Goal: Task Accomplishment & Management: Use online tool/utility

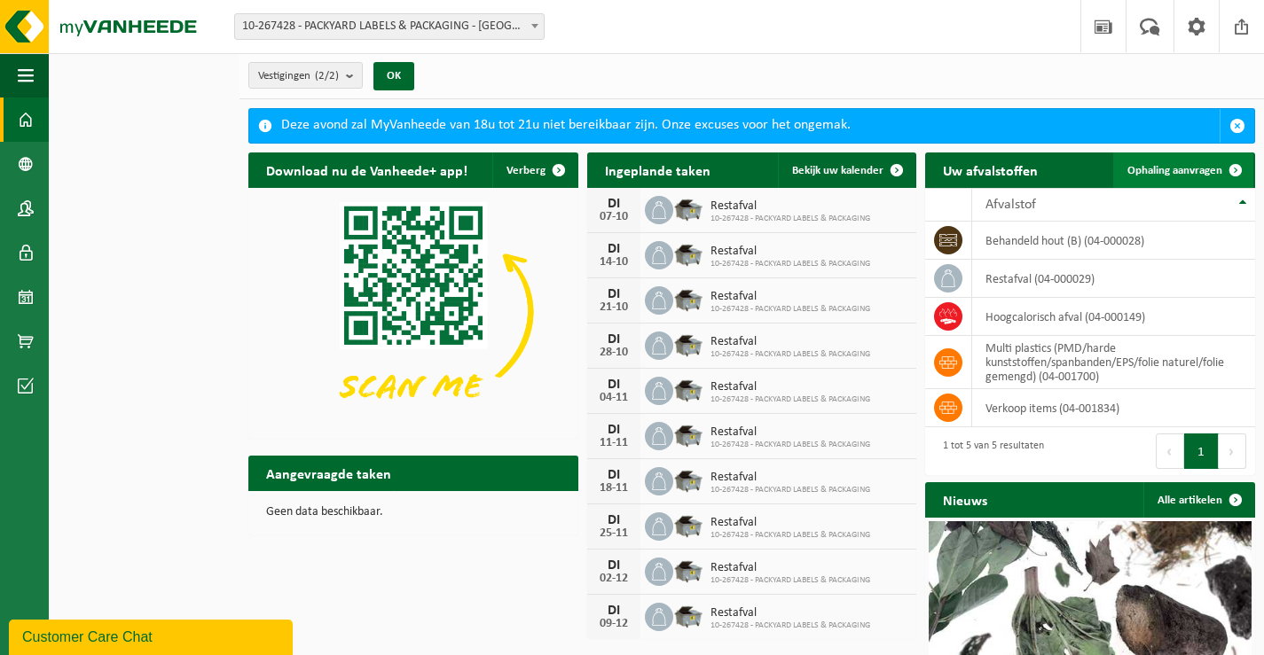
click at [1193, 174] on span "Ophaling aanvragen" at bounding box center [1174, 171] width 95 height 12
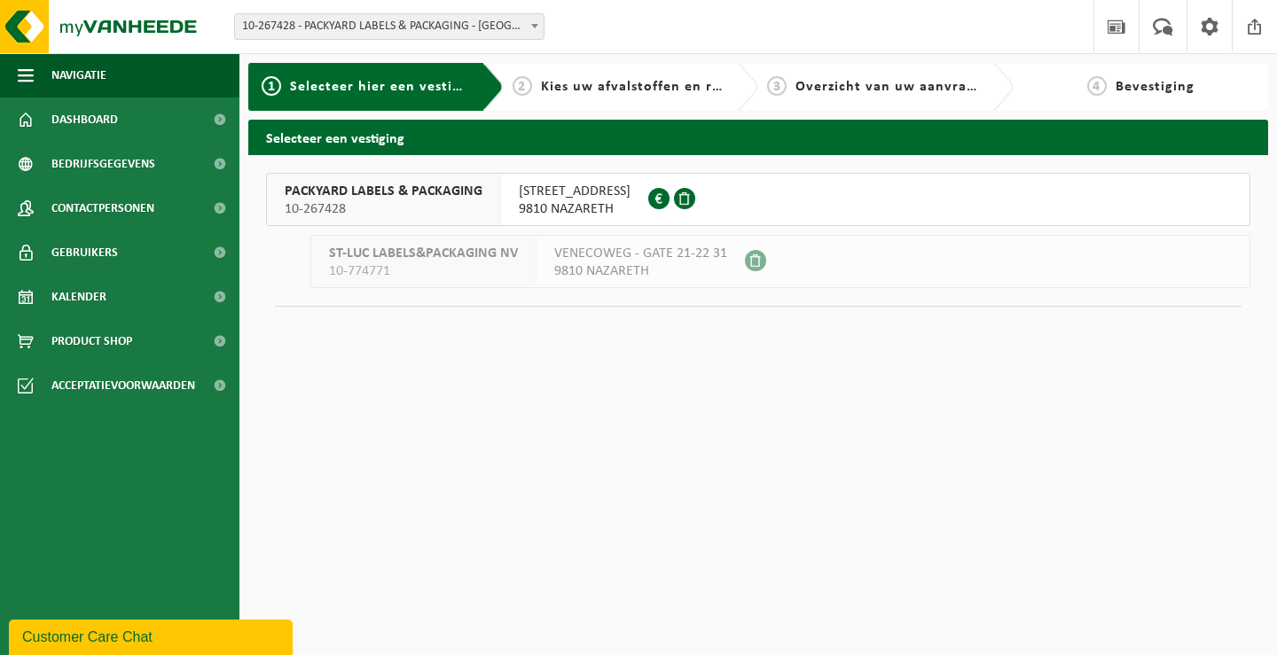
click at [505, 202] on div "VENECOWEG 24 9810 NAZARETH 0407.900.836" at bounding box center [574, 199] width 147 height 51
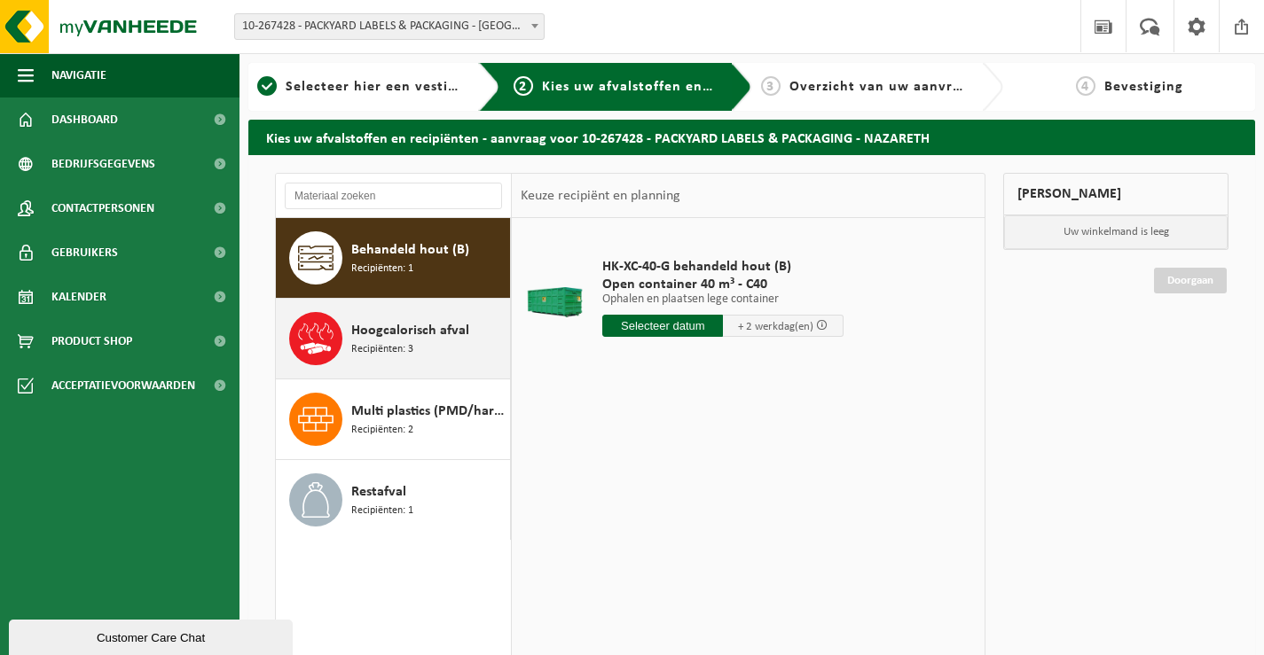
click at [429, 330] on span "Hoogcalorisch afval" at bounding box center [410, 330] width 118 height 21
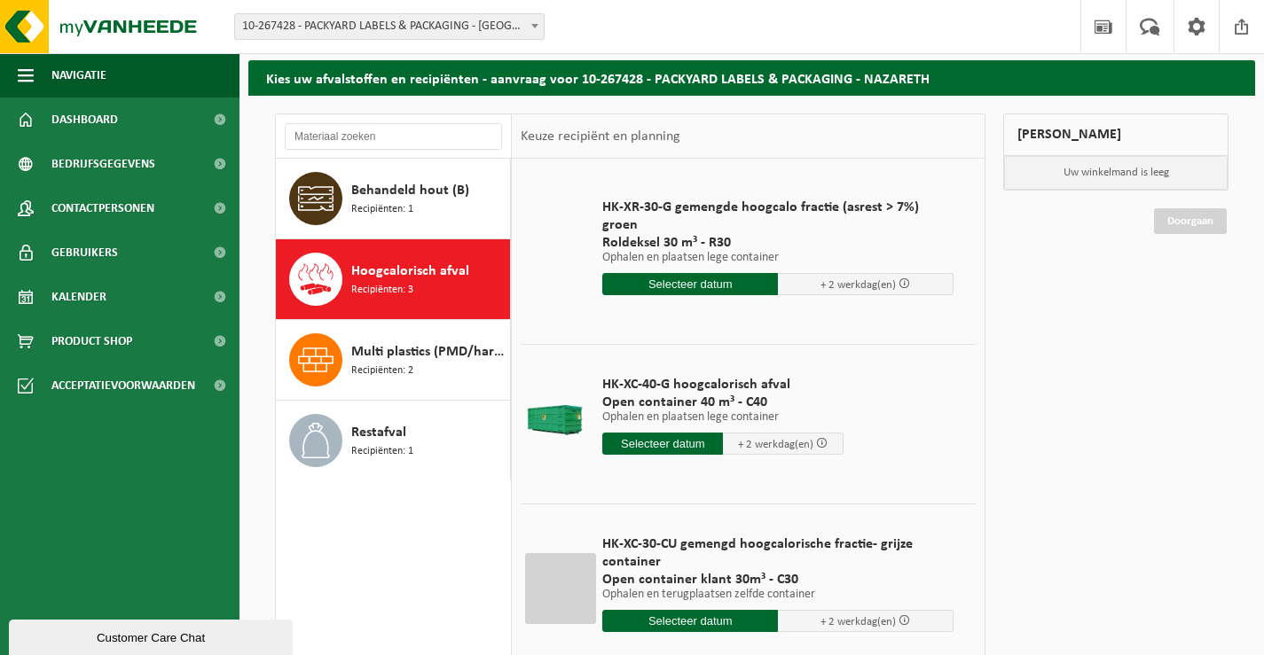
scroll to position [118, 0]
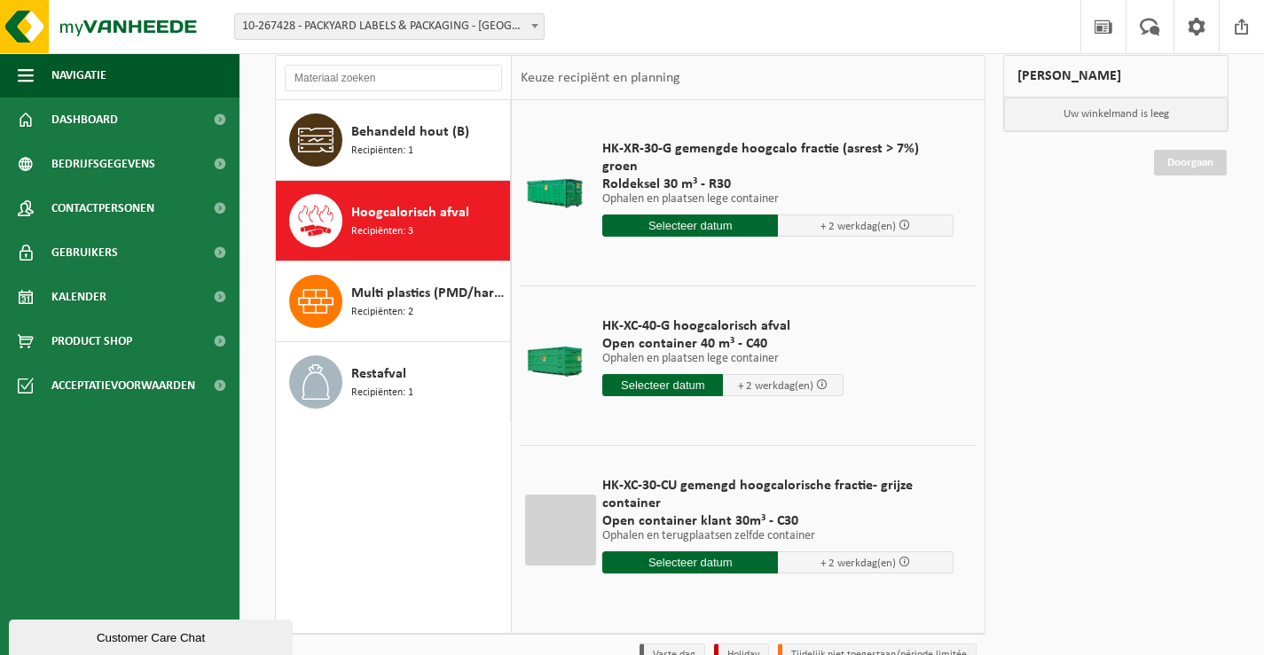
click at [722, 216] on input "text" at bounding box center [690, 226] width 176 height 22
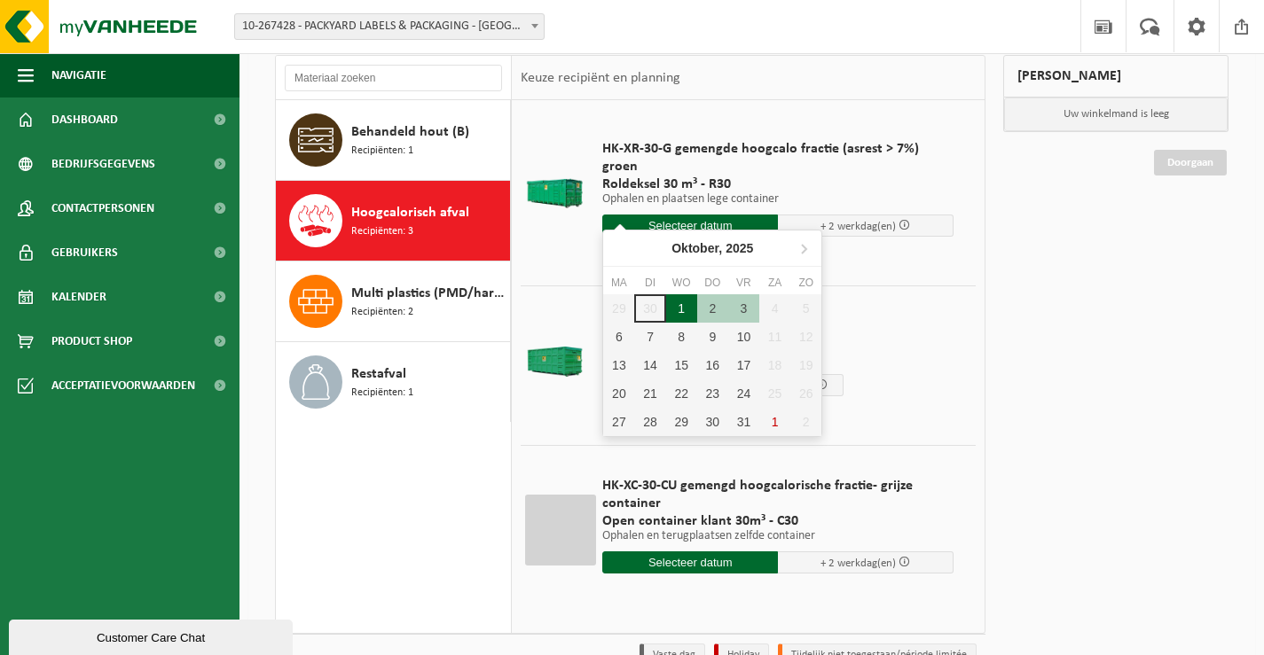
click at [683, 305] on div "1" at bounding box center [681, 308] width 31 height 28
type input "Van 2025-10-01"
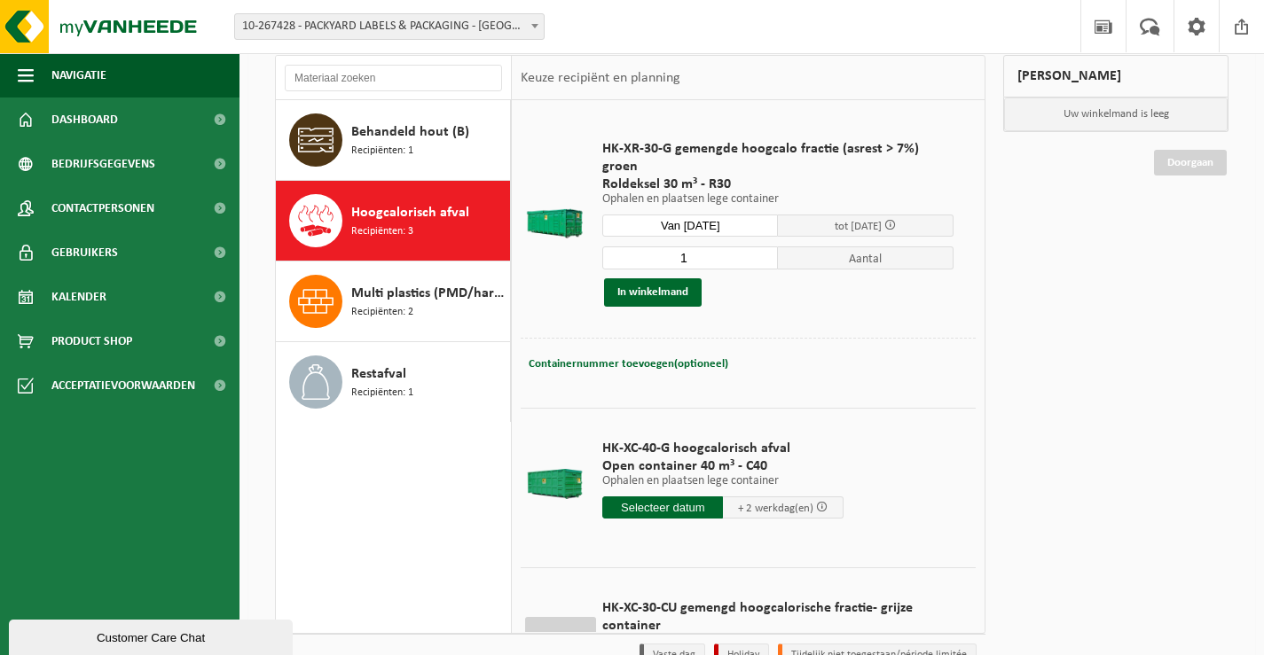
scroll to position [59, 0]
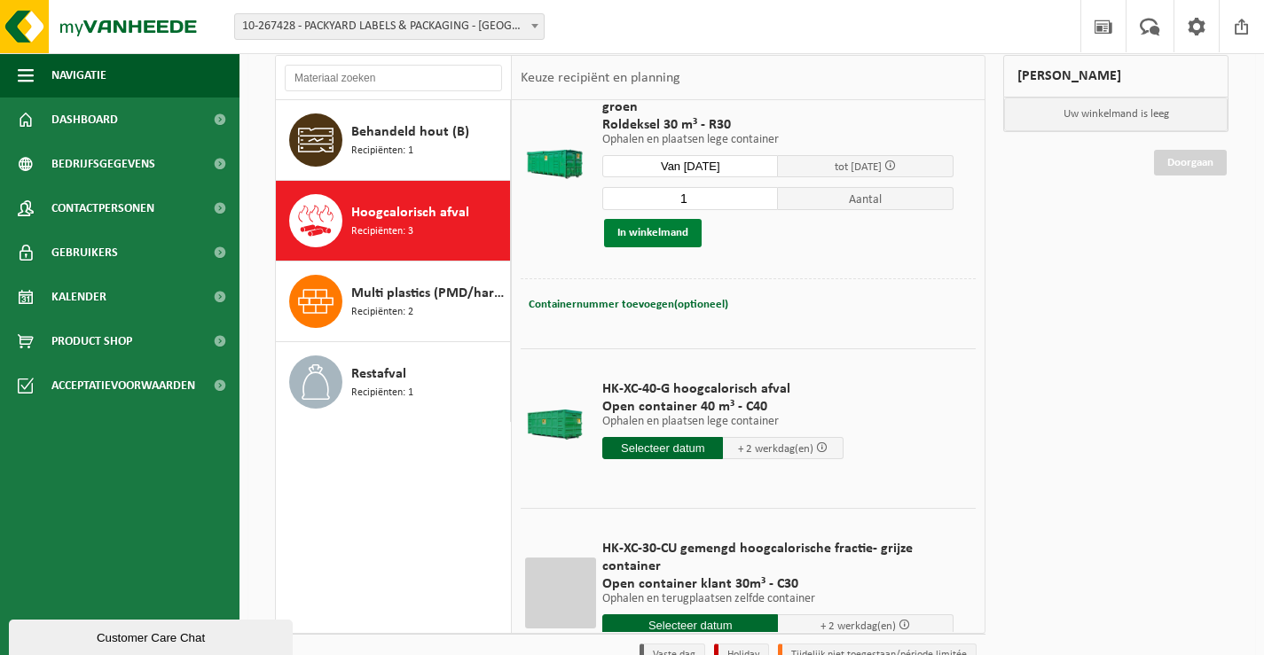
click at [657, 239] on button "In winkelmand" at bounding box center [653, 233] width 98 height 28
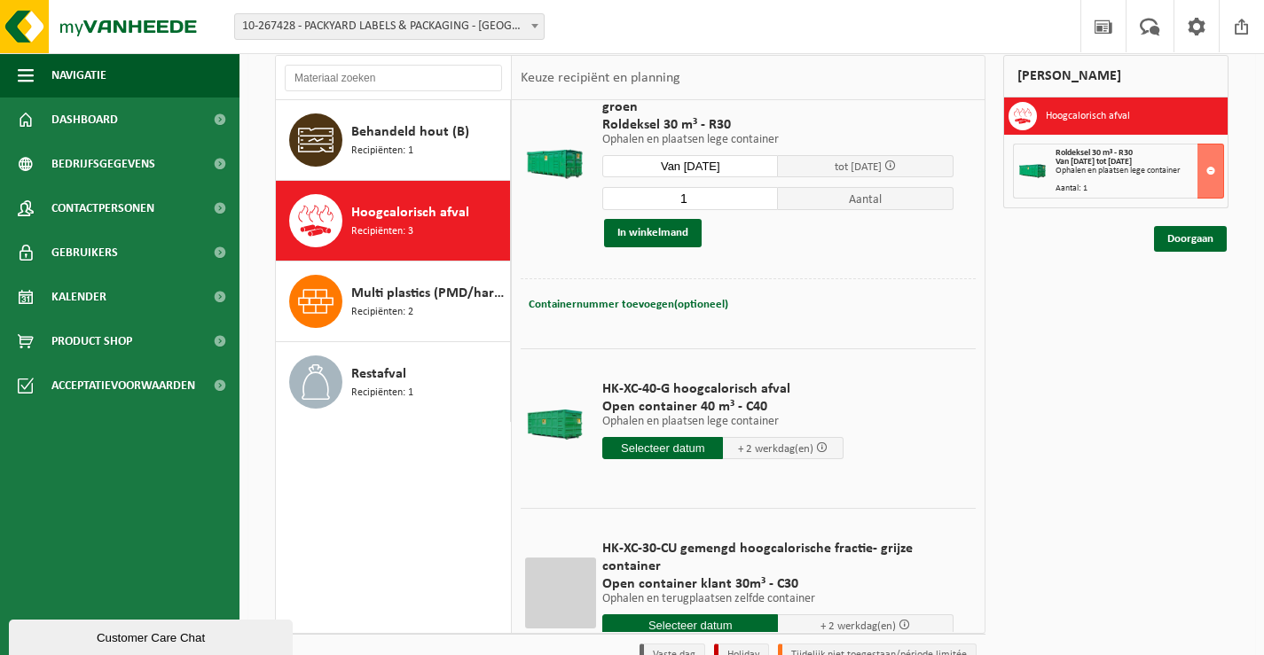
scroll to position [0, 0]
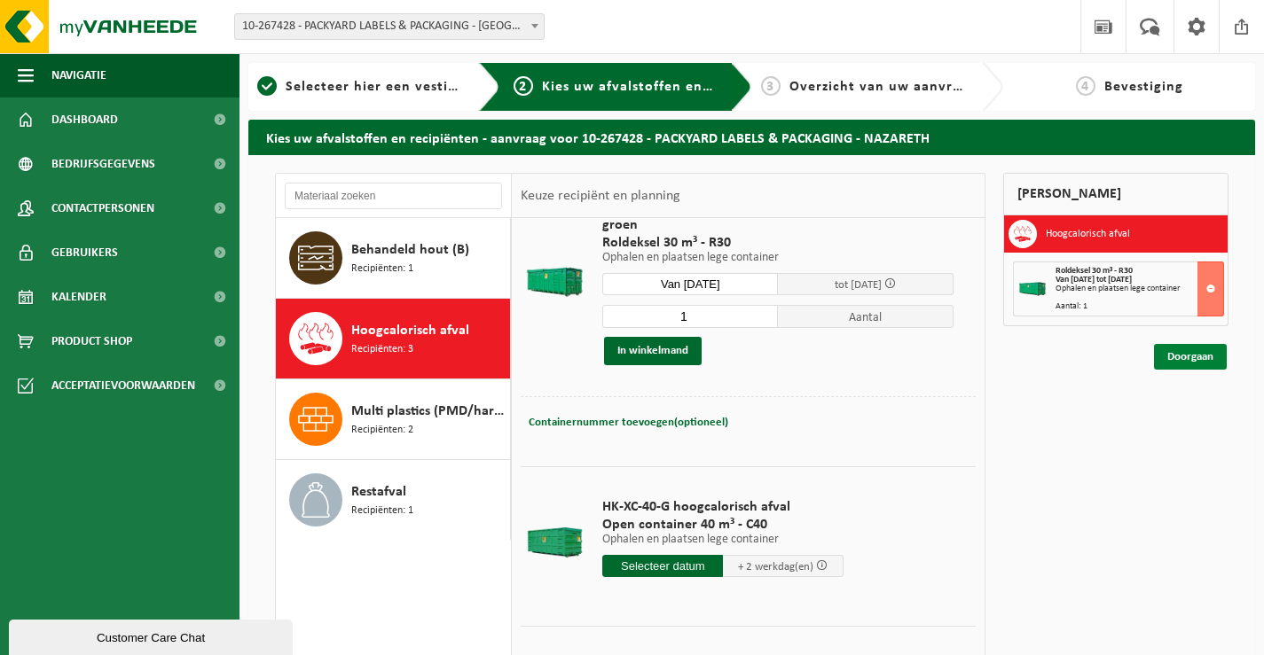
click at [1199, 352] on link "Doorgaan" at bounding box center [1190, 357] width 73 height 26
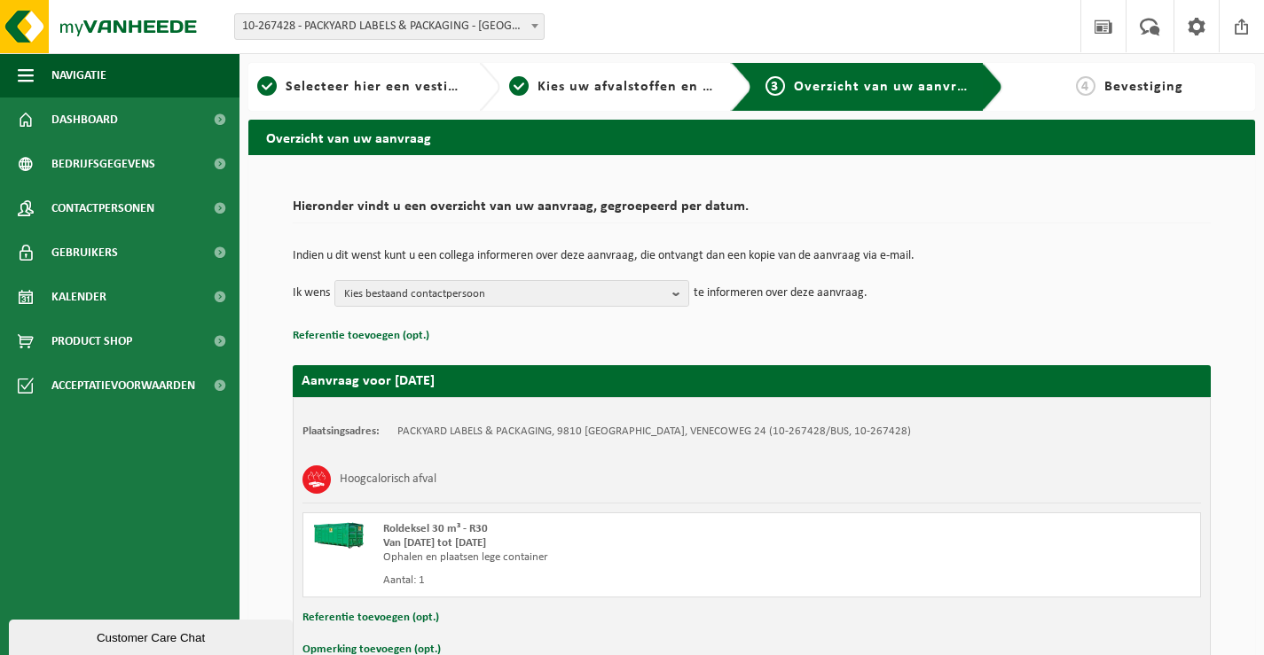
click at [548, 308] on div "Indien u dit wenst kunt u een collega informeren over deze aanvraag, die ontvan…" at bounding box center [752, 278] width 918 height 92
click at [547, 299] on span "Kies bestaand contactpersoon" at bounding box center [504, 294] width 321 height 27
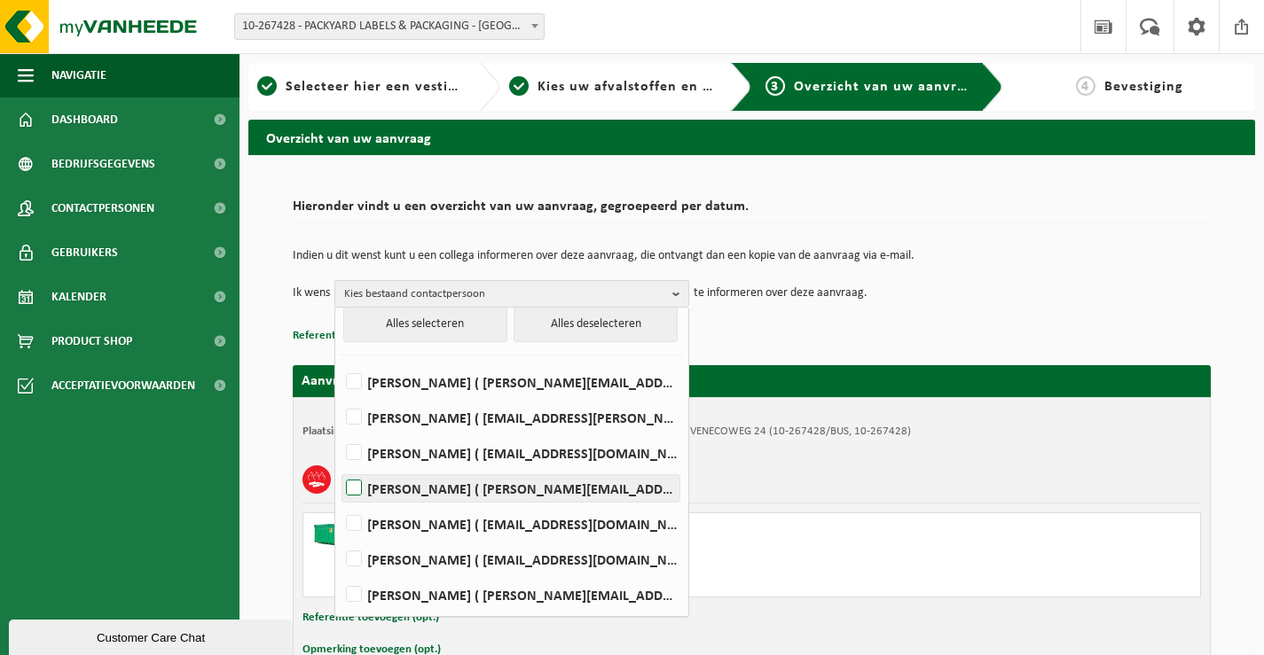
scroll to position [59, 0]
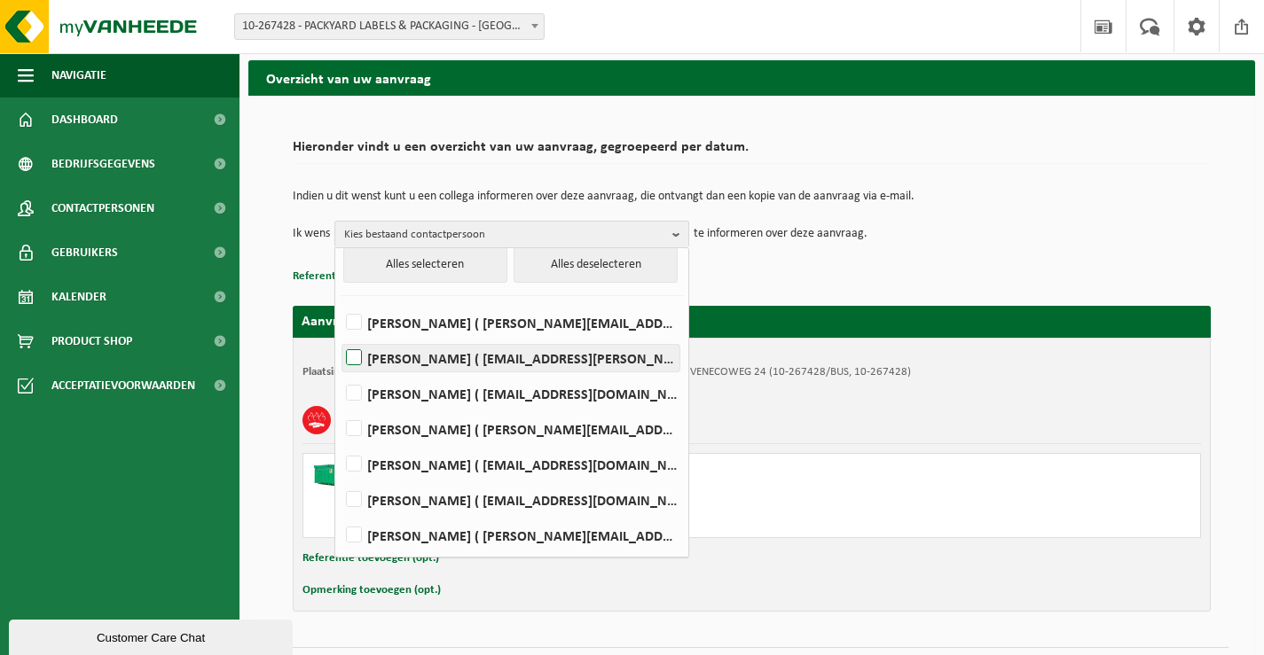
click at [522, 351] on label "CHRISTOPHE DE JANS ( christophe.de.jans@packyard.pro )" at bounding box center [510, 358] width 337 height 27
click at [340, 336] on input "CHRISTOPHE DE JANS ( christophe.de.jans@packyard.pro )" at bounding box center [339, 335] width 1 height 1
checkbox input "true"
click at [969, 233] on td "Ik wens CHRISTOPHE DE JANS Alles selecteren Alles deselecteren JOSHUA D'Hondt (…" at bounding box center [752, 234] width 918 height 27
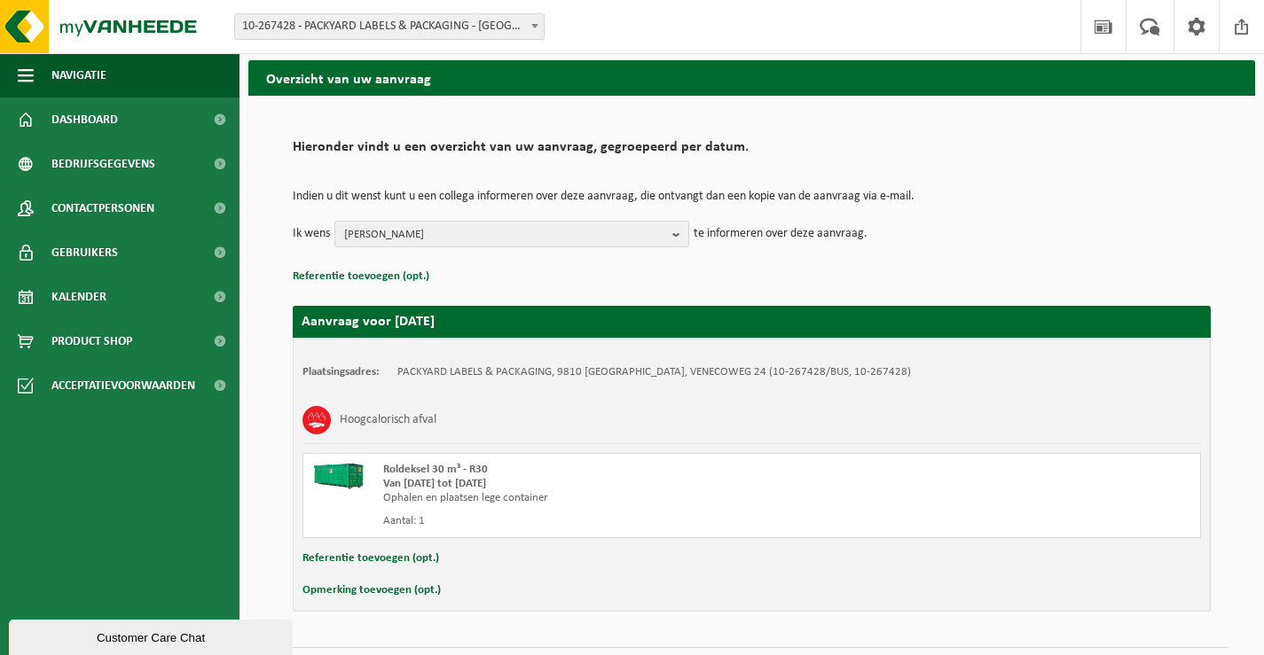
scroll to position [106, 0]
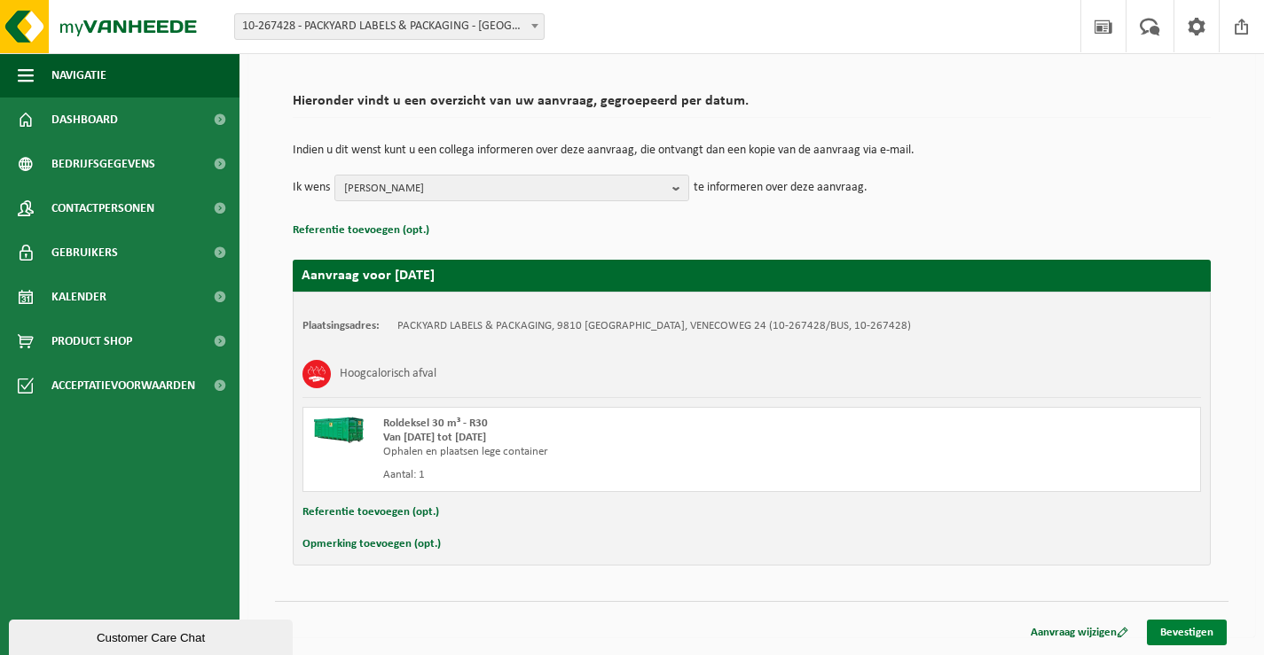
click at [1189, 625] on link "Bevestigen" at bounding box center [1187, 633] width 80 height 26
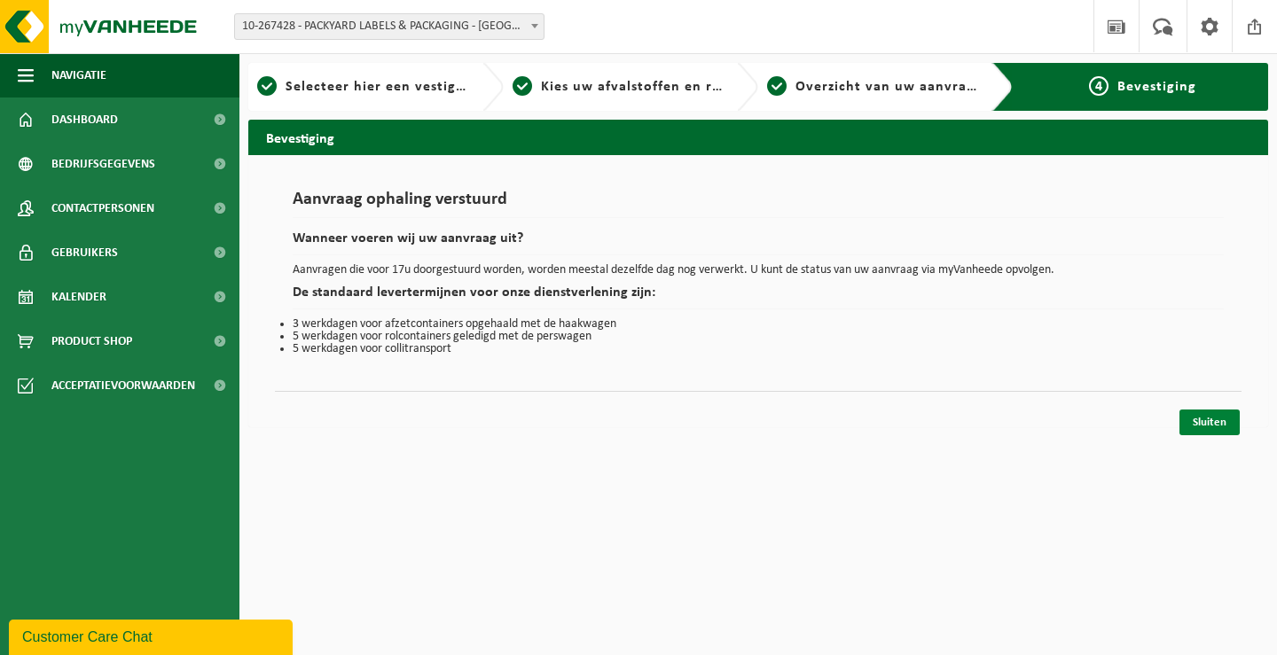
click at [1221, 420] on link "Sluiten" at bounding box center [1210, 423] width 60 height 26
